Goal: Check status: Check status

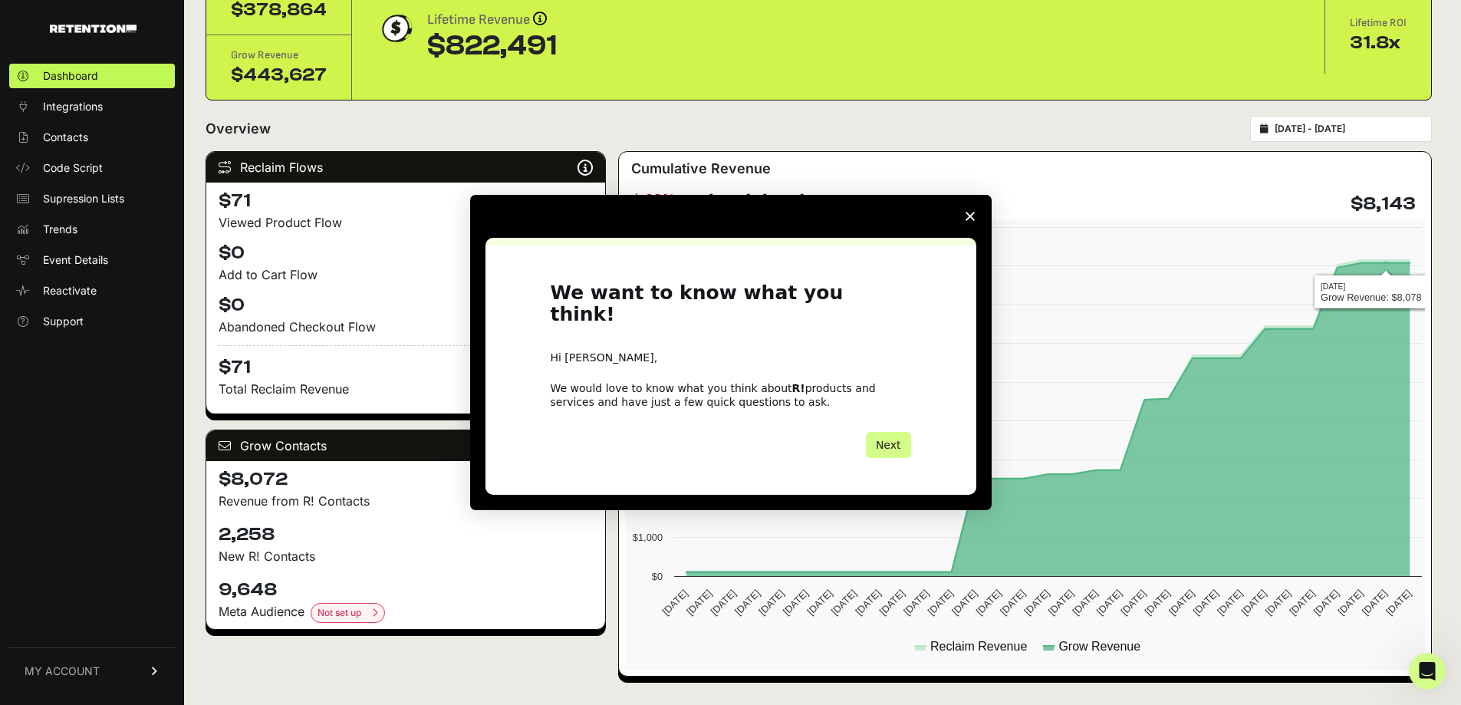
scroll to position [153, 0]
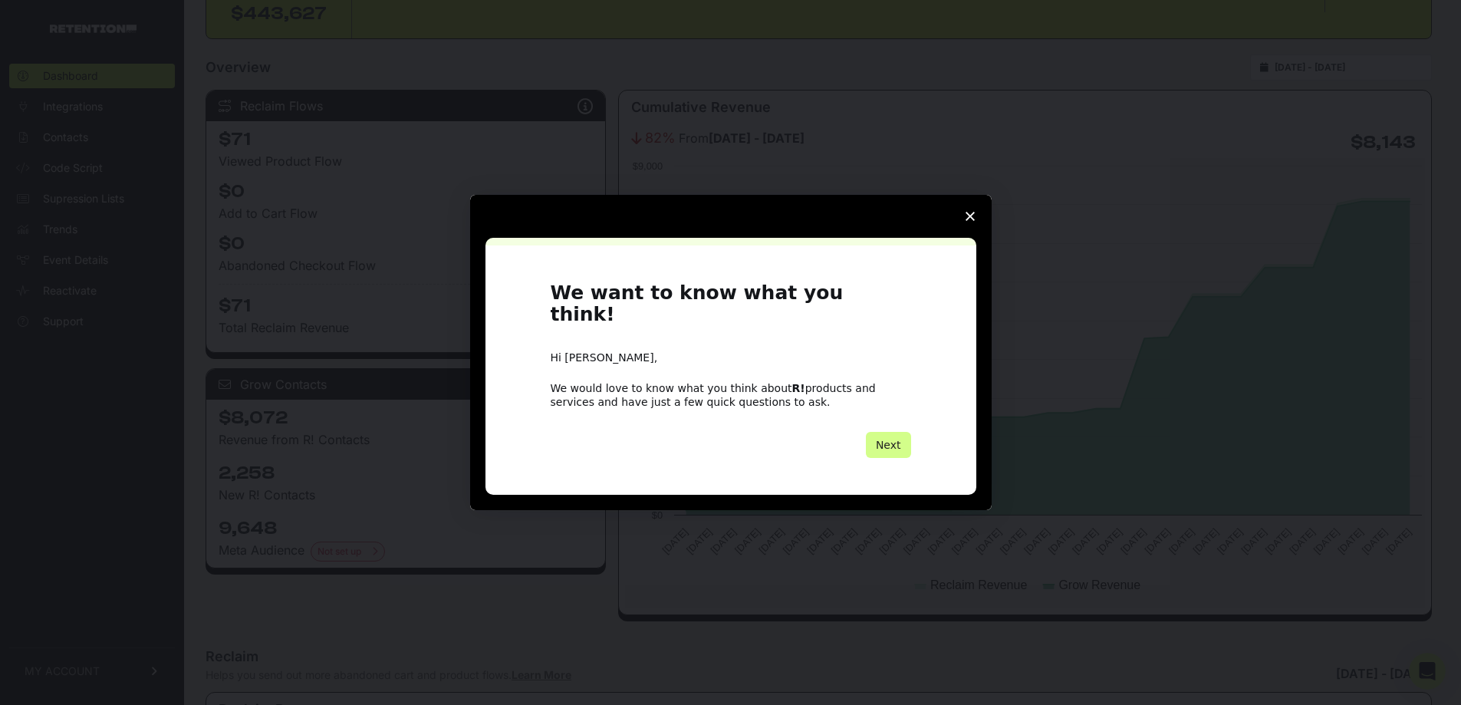
click at [968, 221] on icon "Close survey" at bounding box center [970, 216] width 9 height 9
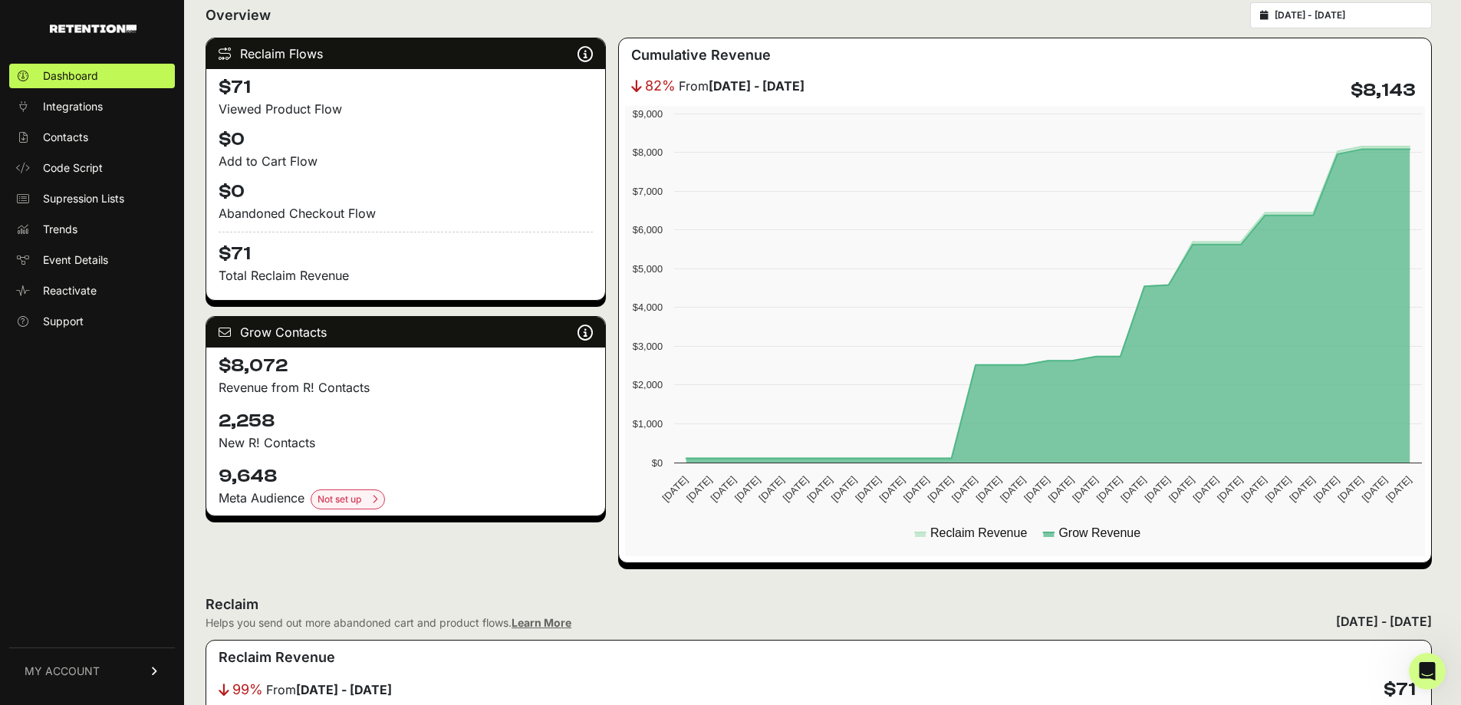
scroll to position [0, 0]
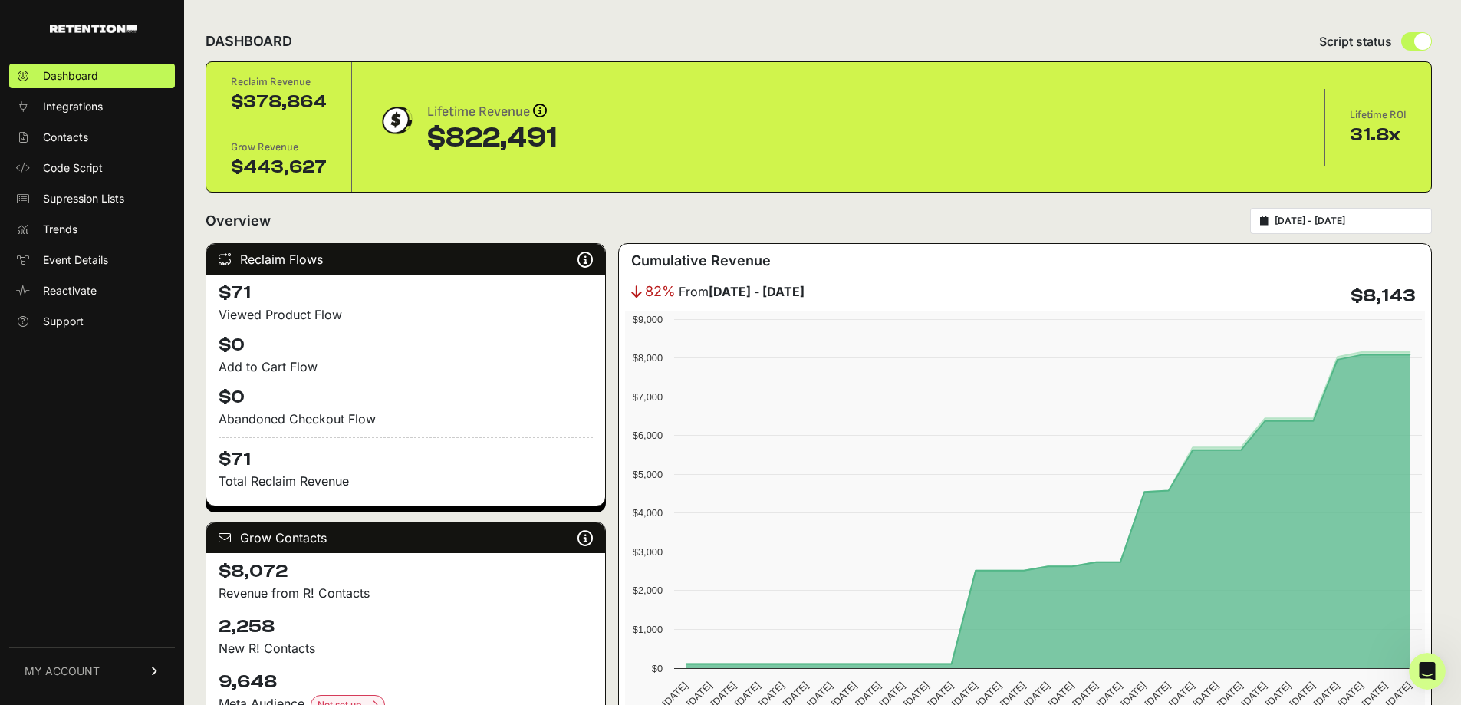
click at [601, 31] on div "DASHBOARD Script status" at bounding box center [819, 41] width 1227 height 40
click at [404, 24] on div "DASHBOARD Script status" at bounding box center [819, 41] width 1227 height 40
click at [76, 109] on span "Integrations" at bounding box center [73, 106] width 60 height 15
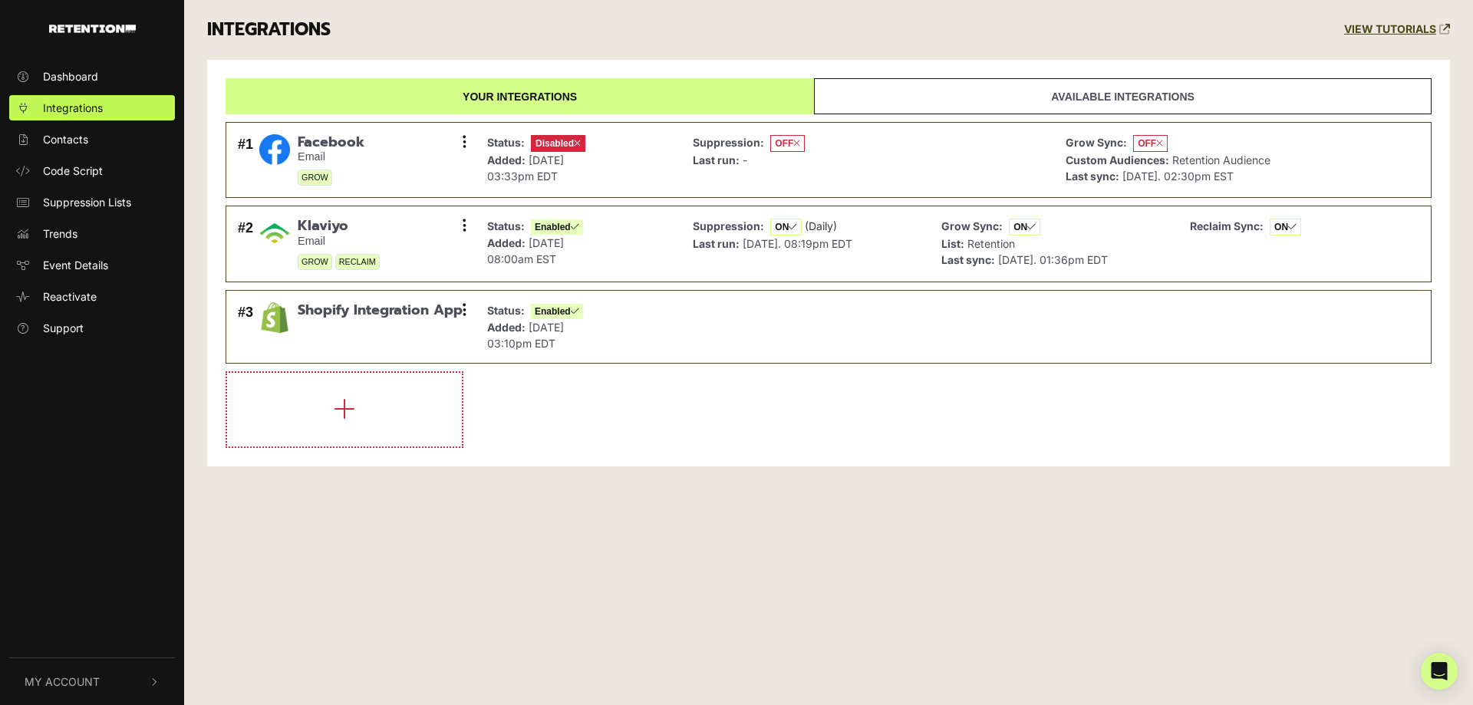
click at [84, 77] on span "Dashboard" at bounding box center [70, 76] width 55 height 16
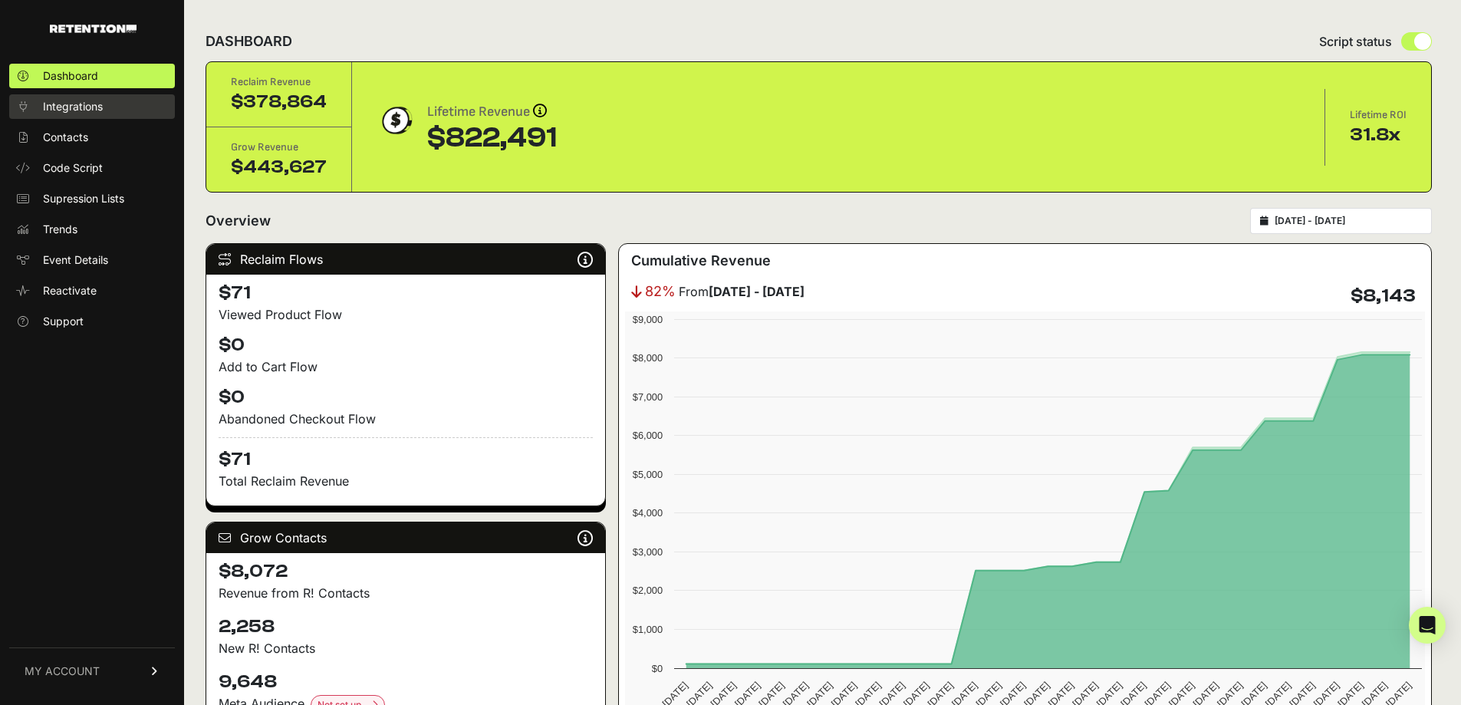
click at [74, 107] on span "Integrations" at bounding box center [73, 106] width 60 height 15
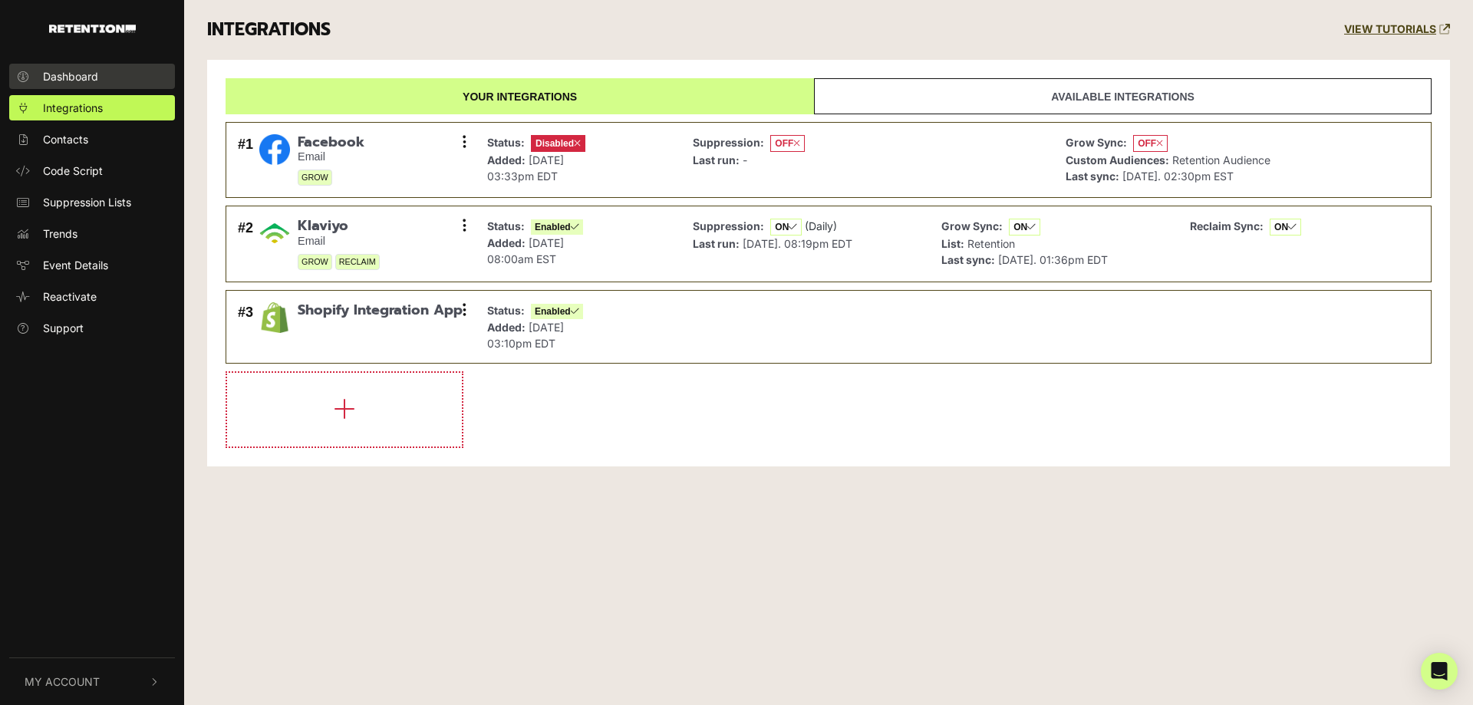
click at [77, 72] on span "Dashboard" at bounding box center [70, 76] width 55 height 16
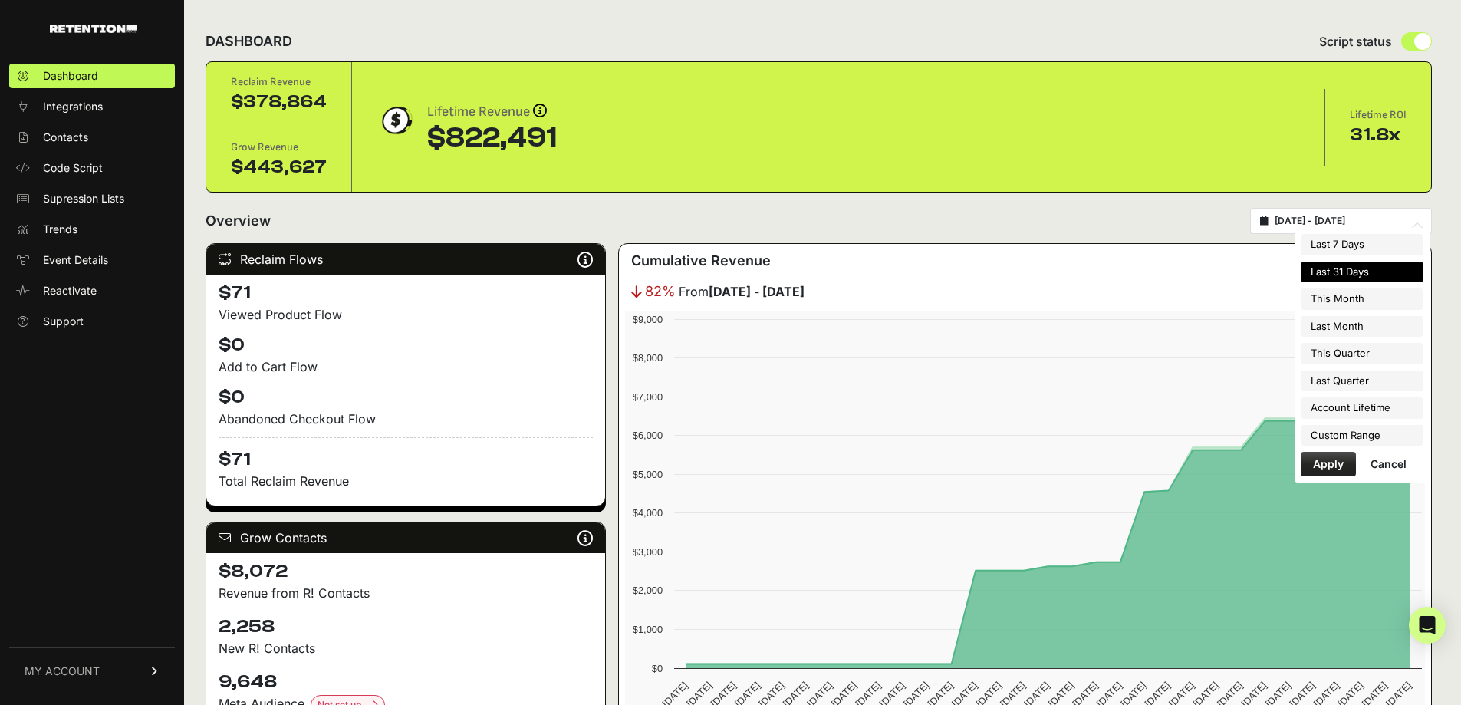
click at [1362, 219] on input "2025-09-13 - 2025-10-13" at bounding box center [1348, 221] width 147 height 12
click at [1360, 324] on li "Last Month" at bounding box center [1362, 326] width 123 height 21
type input "2025-09-01 - 2025-09-30"
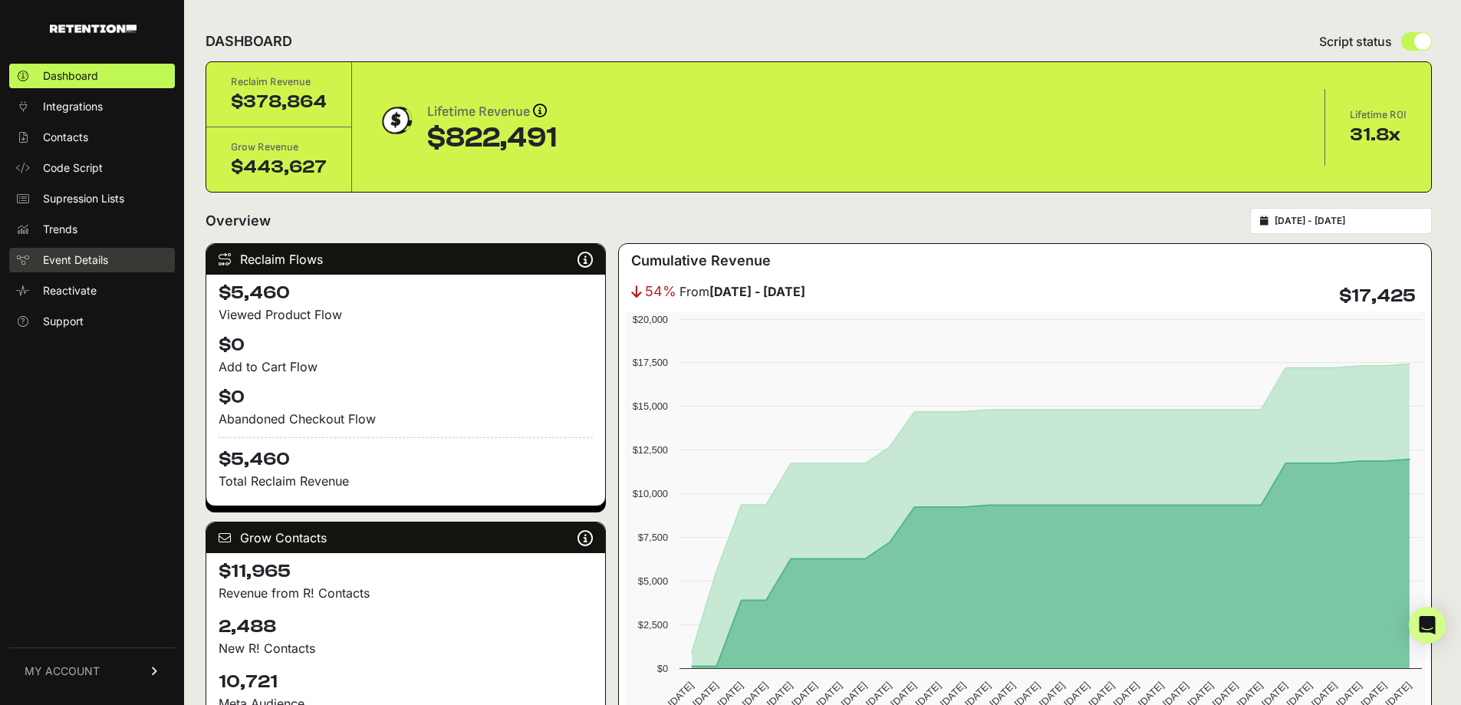
click at [100, 264] on span "Event Details" at bounding box center [75, 259] width 65 height 15
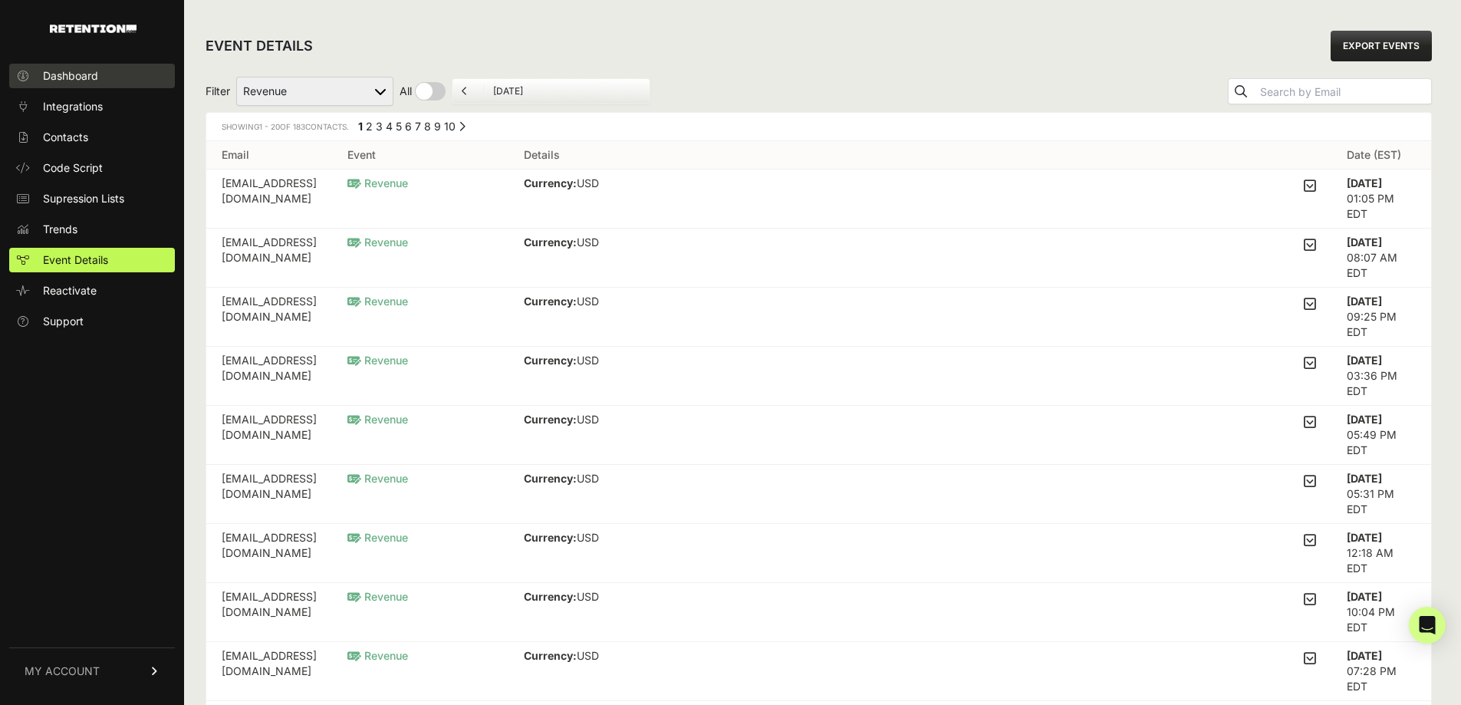
click at [64, 71] on span "Dashboard" at bounding box center [70, 75] width 55 height 15
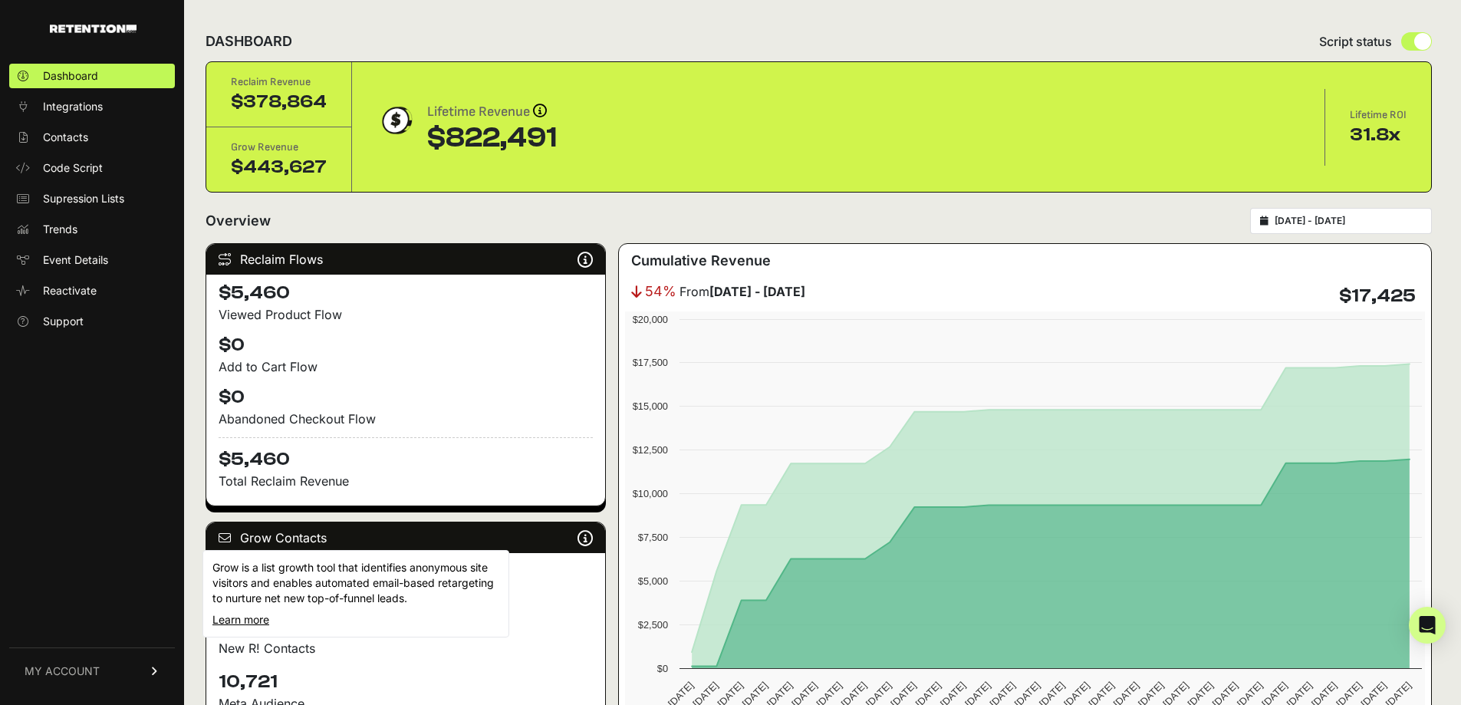
click at [587, 538] on icon at bounding box center [585, 538] width 15 height 1
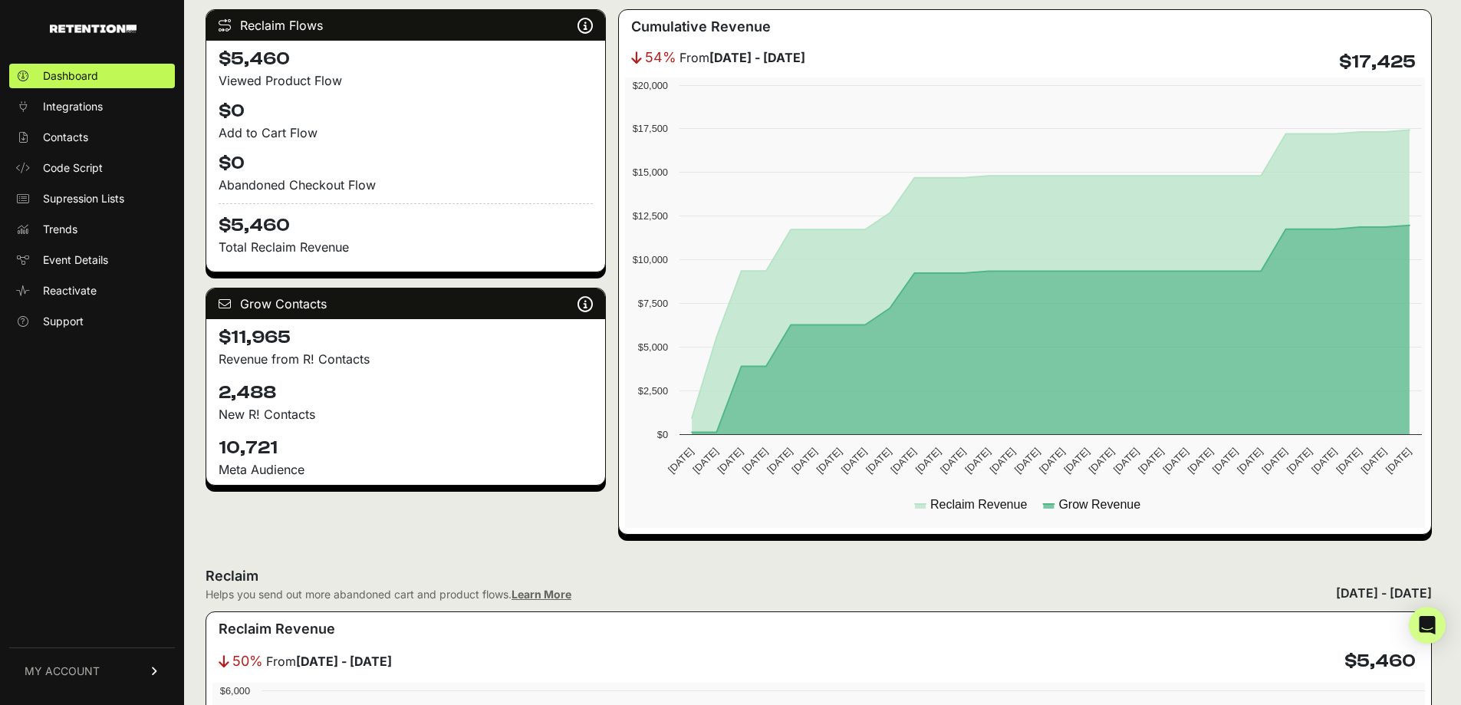
scroll to position [384, 0]
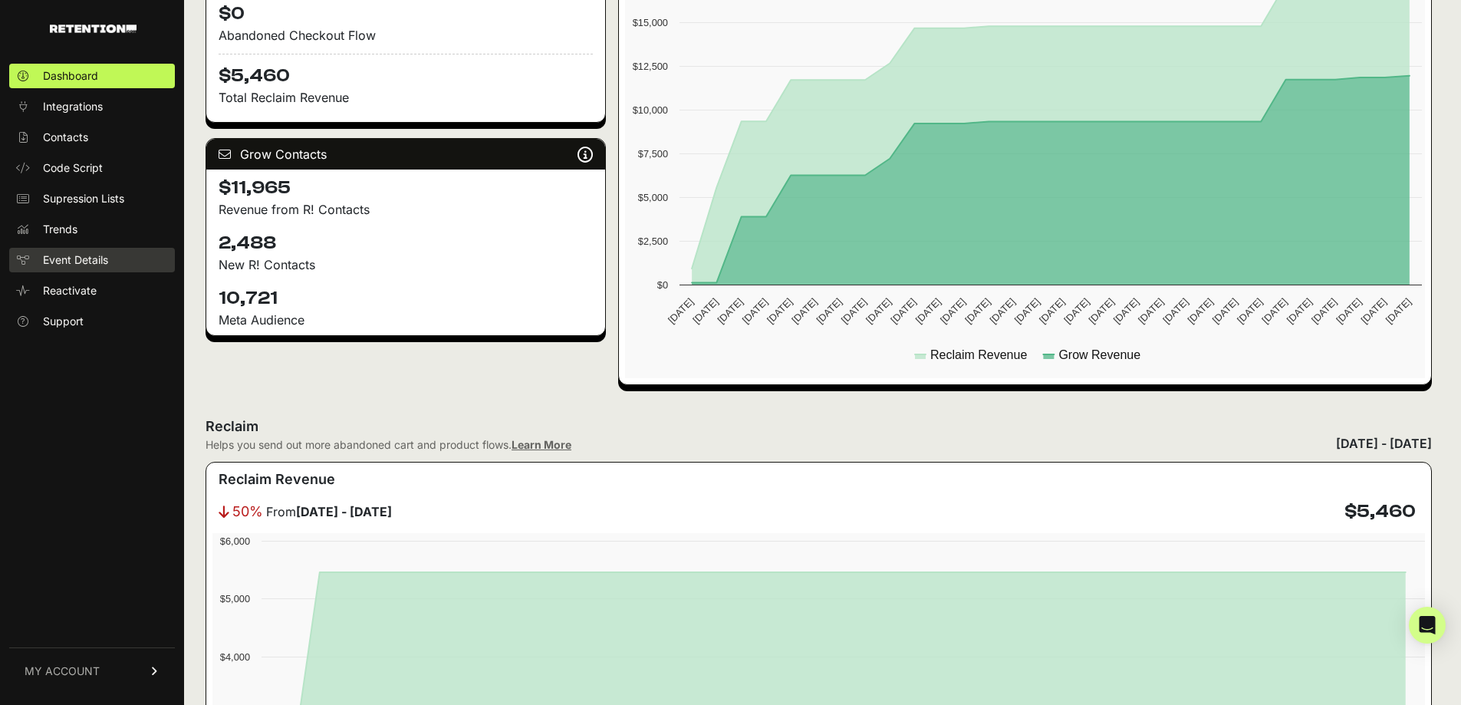
click at [77, 260] on span "Event Details" at bounding box center [75, 259] width 65 height 15
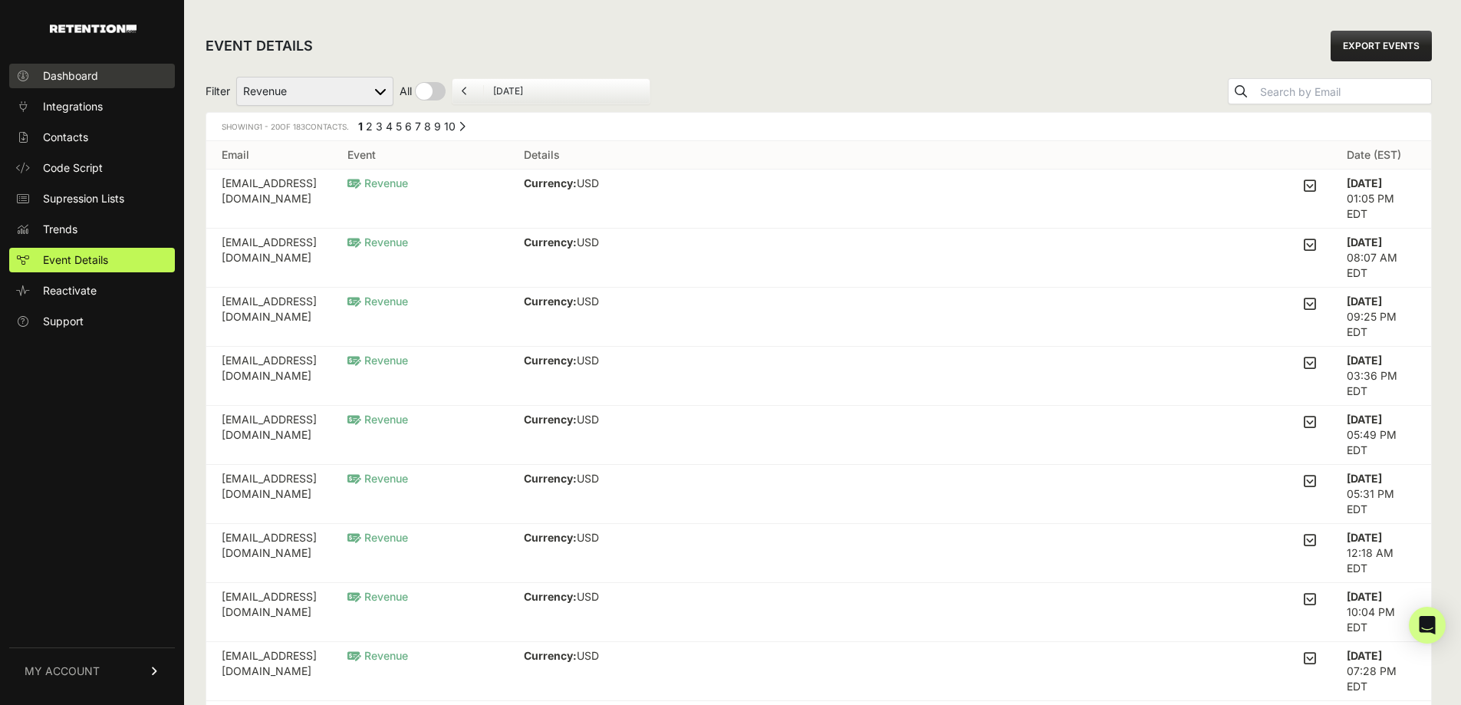
click at [90, 69] on span "Dashboard" at bounding box center [70, 75] width 55 height 15
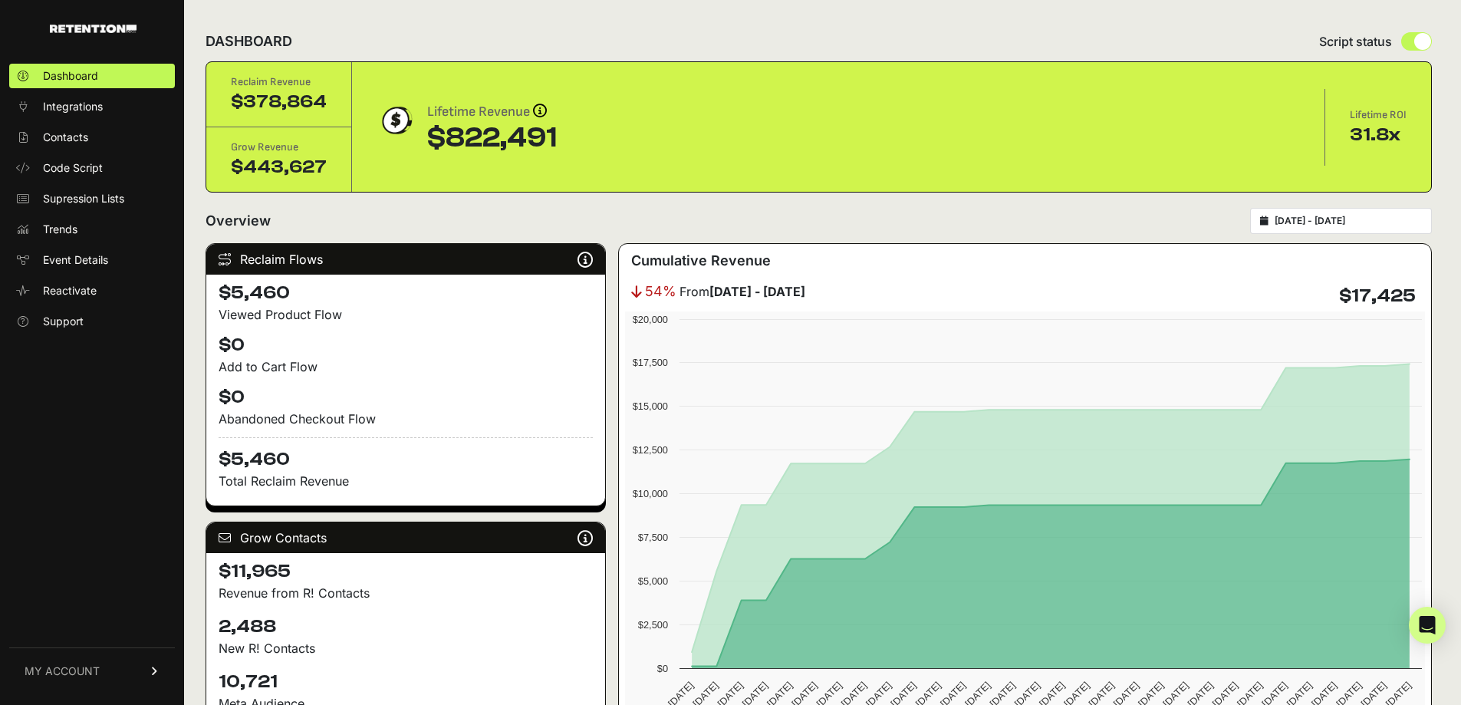
click at [561, 31] on div "DASHBOARD Script status" at bounding box center [819, 41] width 1227 height 40
click at [120, 78] on link "Dashboard" at bounding box center [92, 76] width 166 height 25
